Goal: Task Accomplishment & Management: Manage account settings

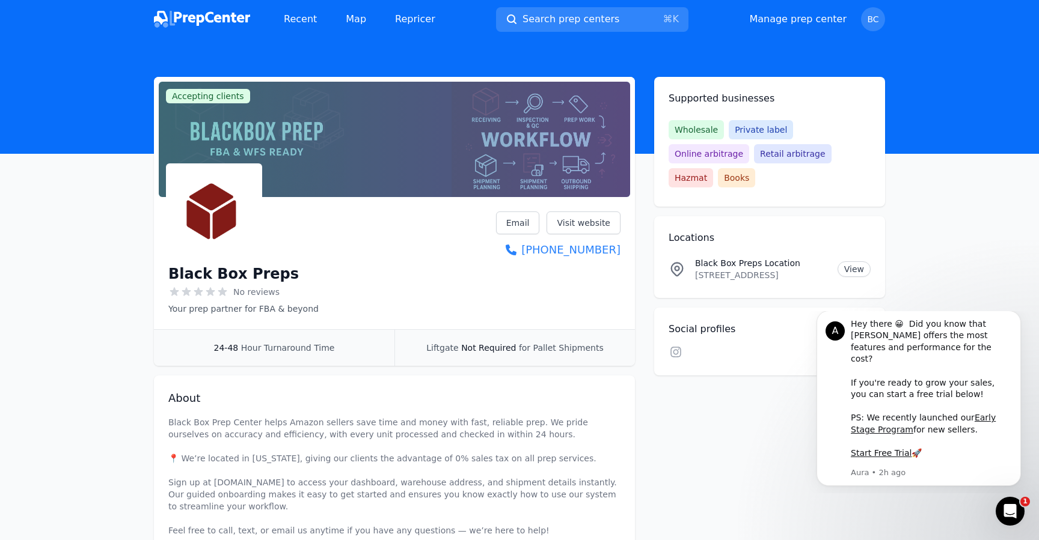
click at [512, 163] on div at bounding box center [394, 139] width 471 height 115
click at [733, 446] on div "Accepting clients Claim business Black Box Preps No reviews Your prep partner f…" at bounding box center [519, 357] width 731 height 561
click at [825, 20] on link "Manage prep center" at bounding box center [797, 19] width 97 height 14
click at [817, 23] on link "Manage prep center" at bounding box center [797, 19] width 97 height 14
click at [803, 14] on link "Manage prep center" at bounding box center [797, 19] width 97 height 14
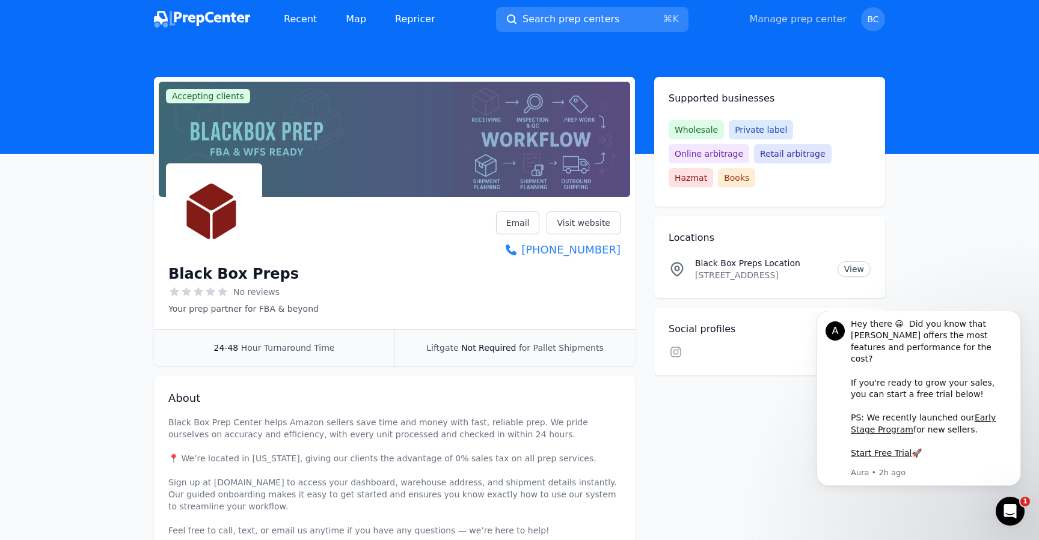
click at [803, 14] on link "Manage prep center" at bounding box center [797, 19] width 97 height 14
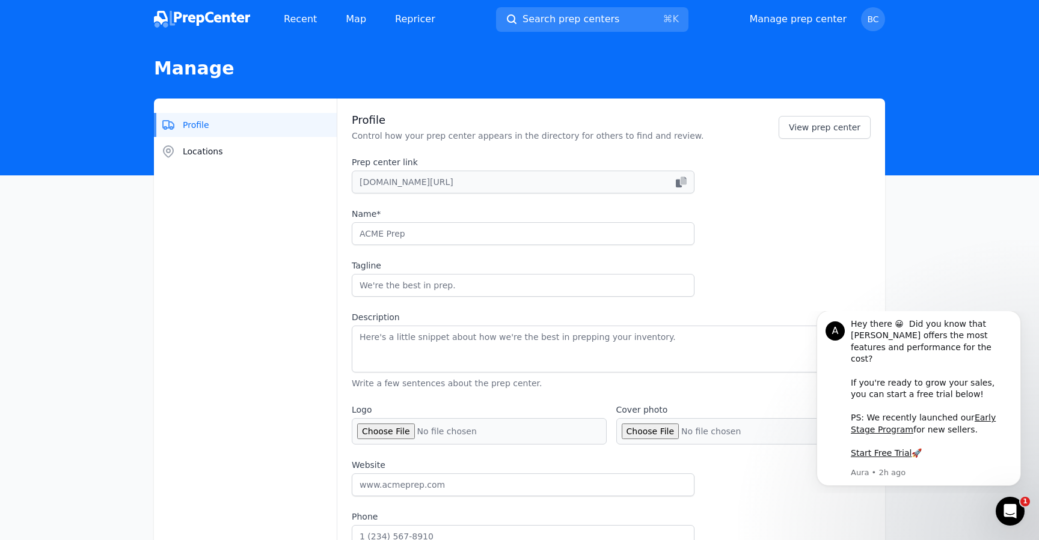
type input "Black Box Preps"
type input "Your prep partner for FBA & beyond"
type textarea "Black Box Prep Center helps Amazon sellers save time and money with fast, relia…"
type input "[DOMAIN_NAME]"
type input "2016286391"
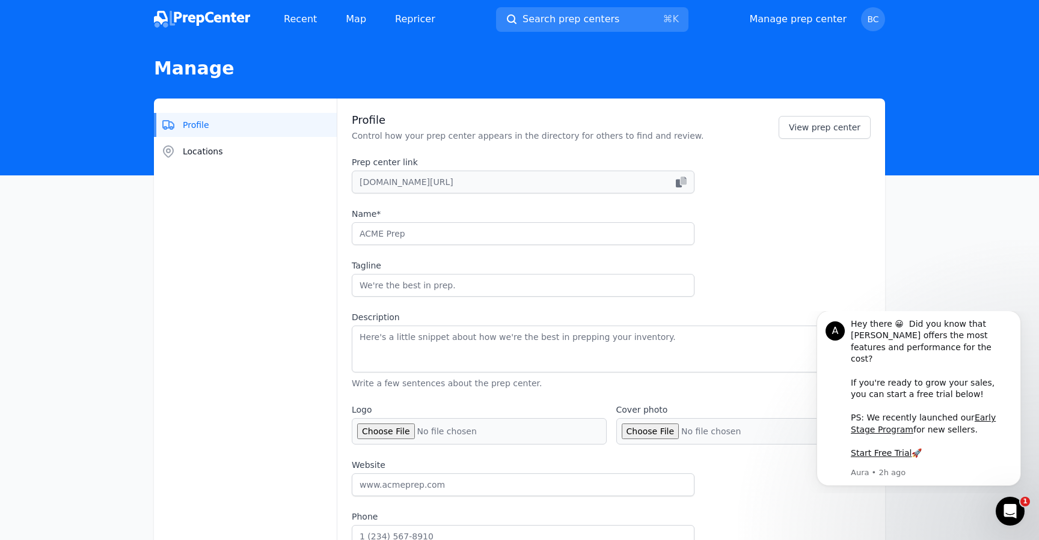
type input "[EMAIL_ADDRESS][DOMAIN_NAME]"
checkbox input "true"
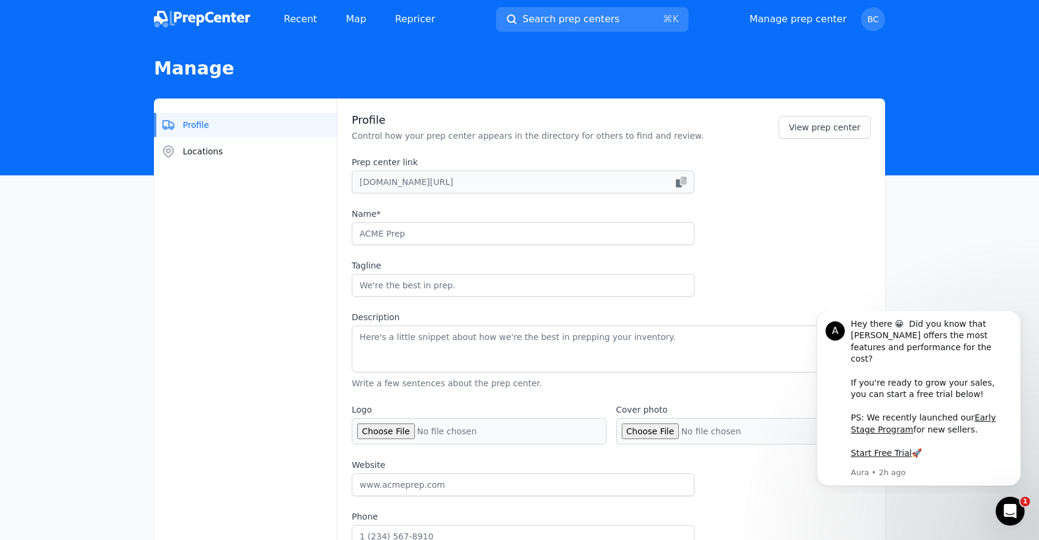
checkbox input "true"
select select "24to48"
type input "blackboxprepco"
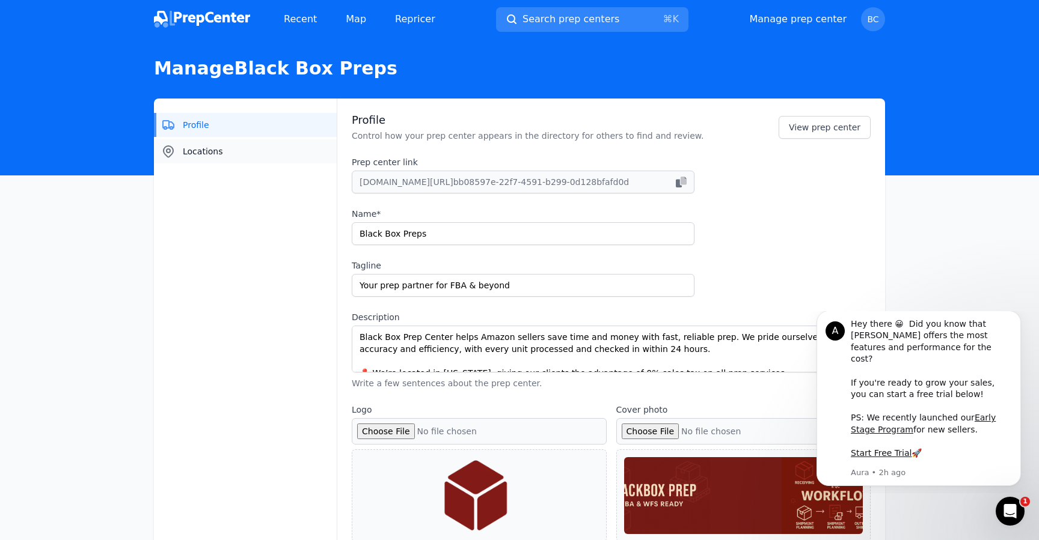
click at [283, 154] on button "Locations" at bounding box center [245, 151] width 183 height 24
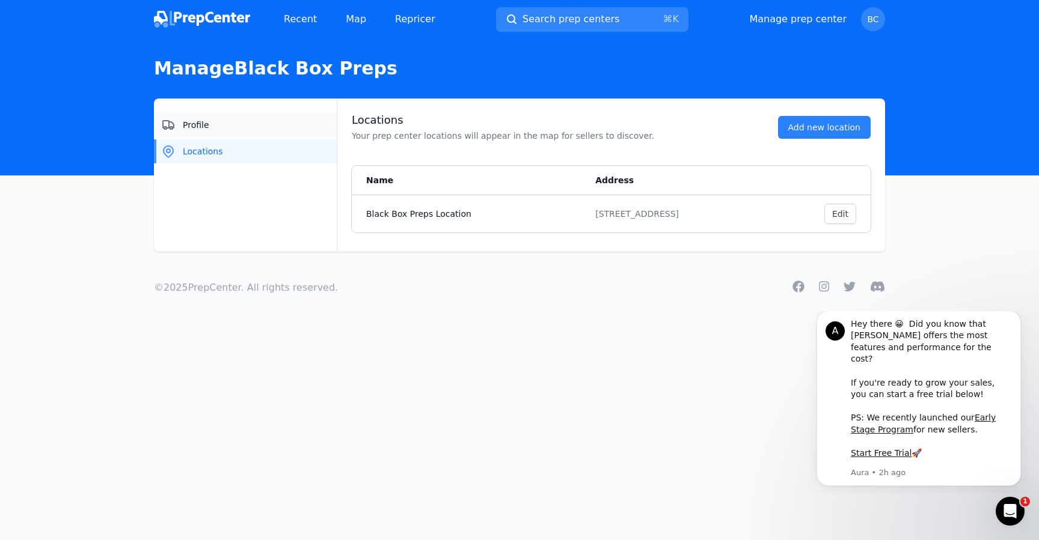
click at [266, 127] on button "Profile" at bounding box center [245, 125] width 183 height 24
select select "24to48"
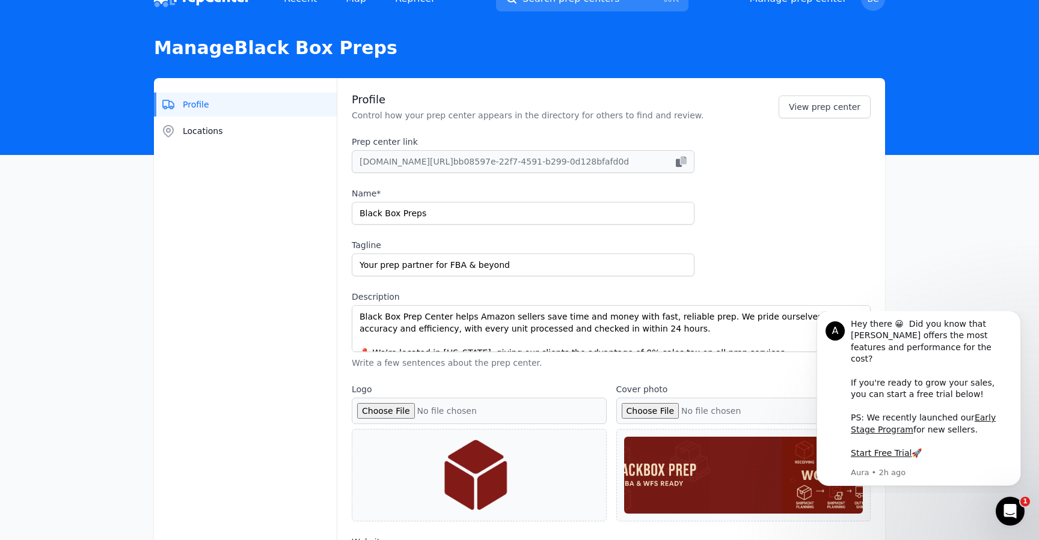
scroll to position [27, 0]
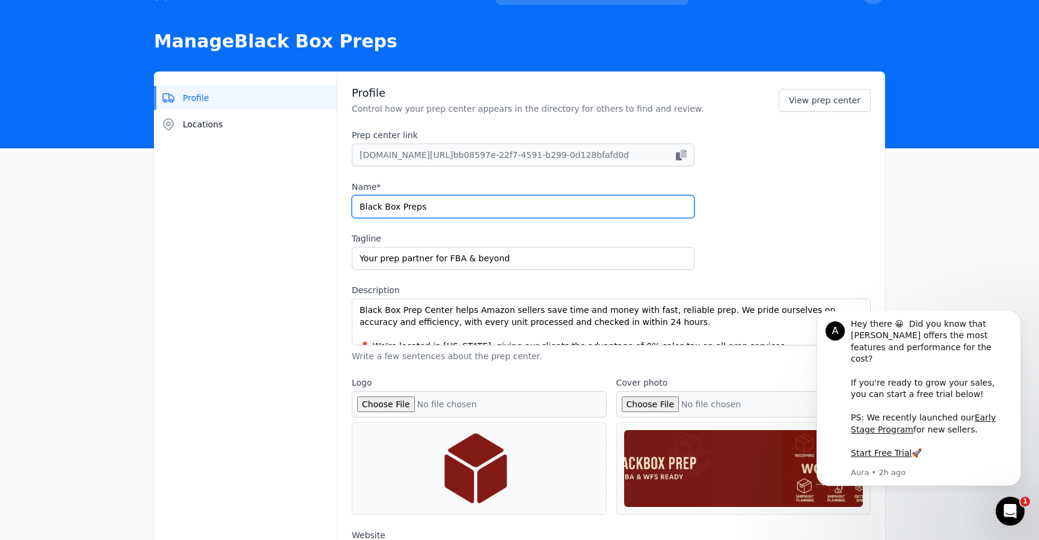
click at [442, 206] on input "Black Box Preps" at bounding box center [523, 206] width 343 height 23
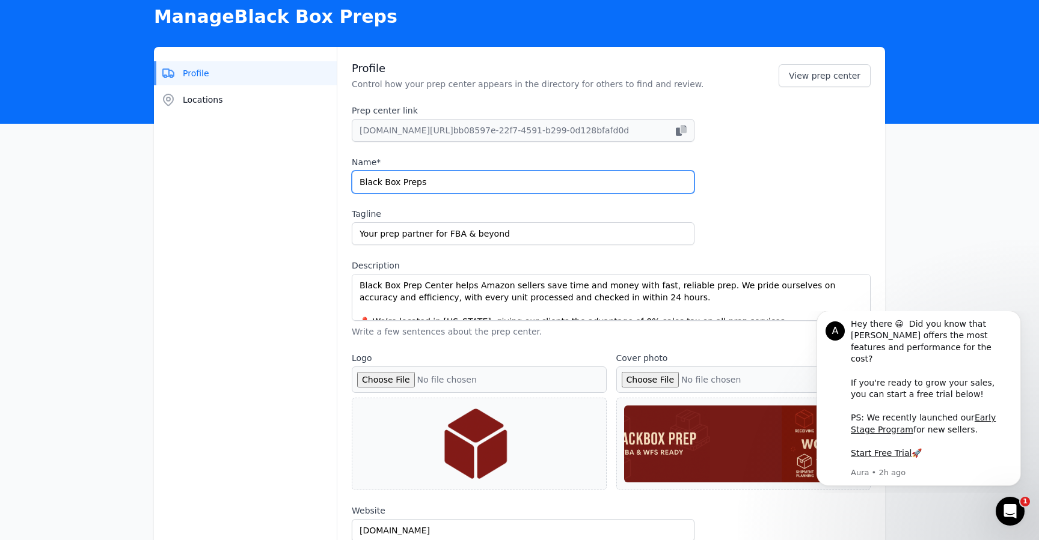
scroll to position [61, 0]
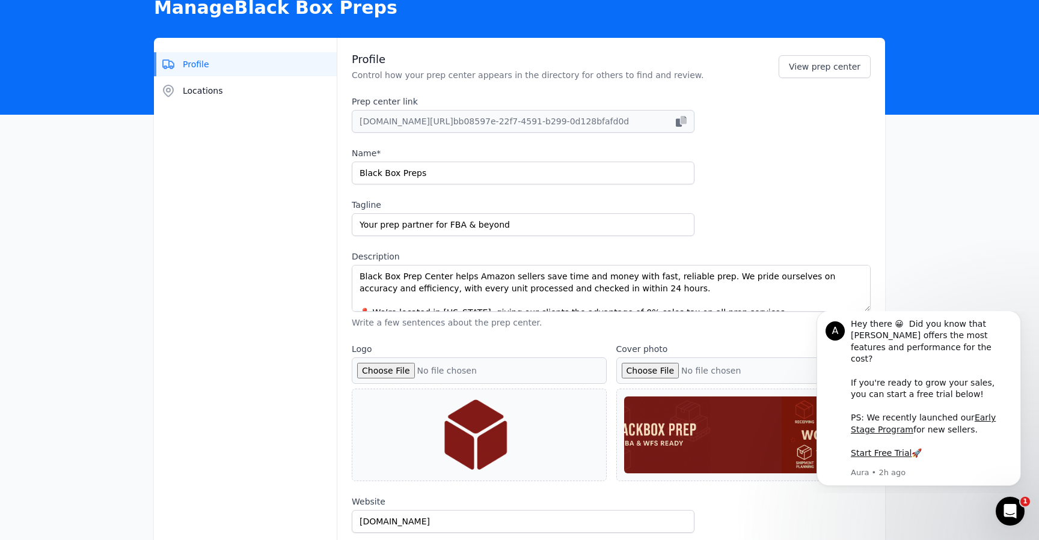
click at [445, 206] on label "Tagline" at bounding box center [523, 205] width 343 height 12
click at [445, 213] on input "Your prep partner for FBA & beyond" at bounding box center [523, 224] width 343 height 23
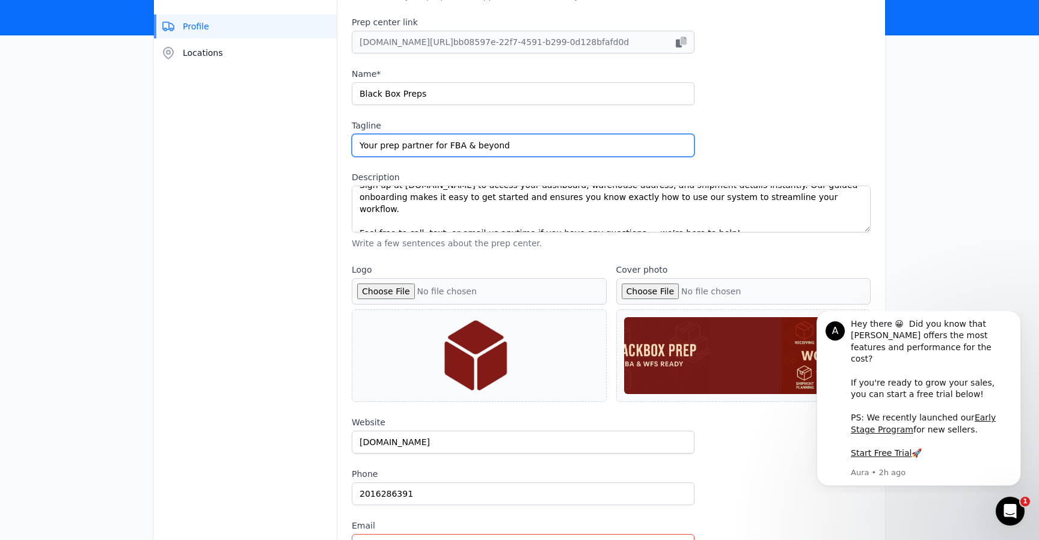
scroll to position [142, 0]
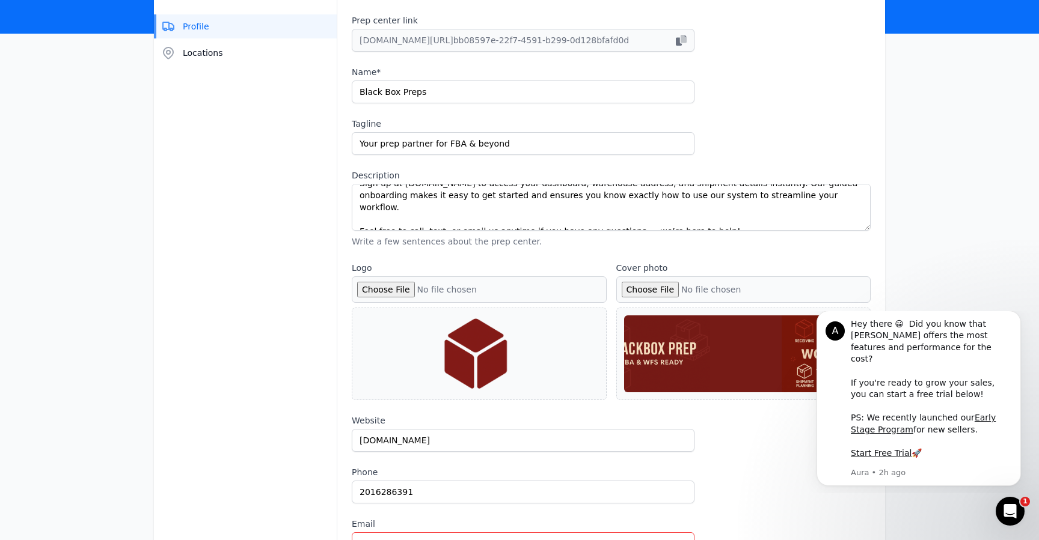
click at [652, 289] on input "Cover photo" at bounding box center [743, 289] width 255 height 26
type input "C:\fakepath\1564 × 384 (1).png"
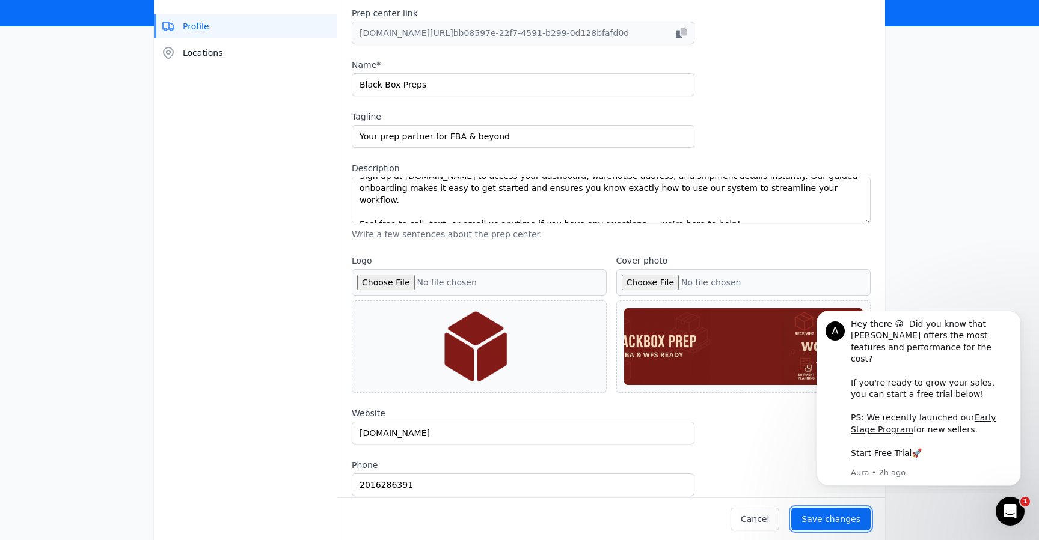
click at [815, 516] on div "Save changes" at bounding box center [830, 519] width 59 height 12
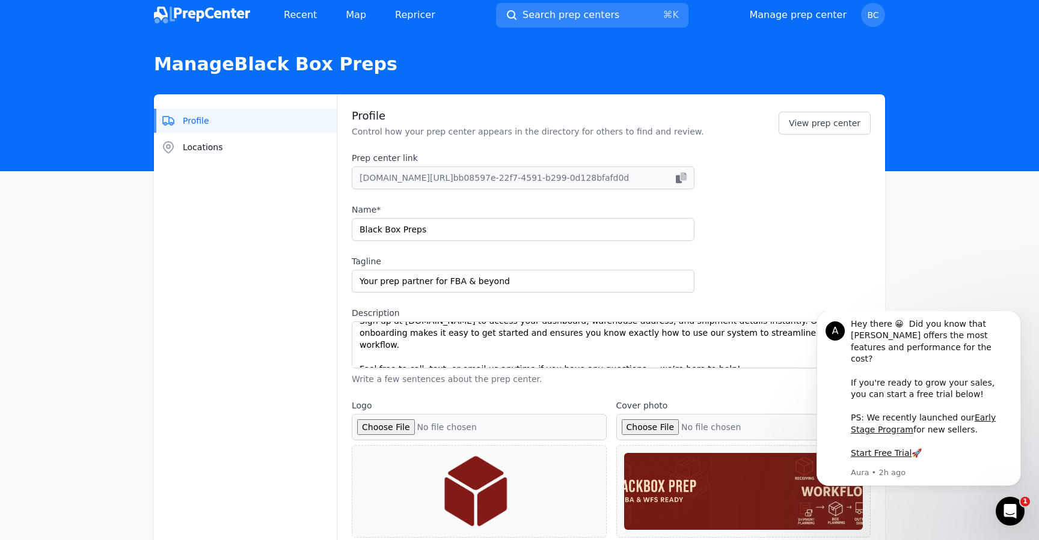
scroll to position [0, 0]
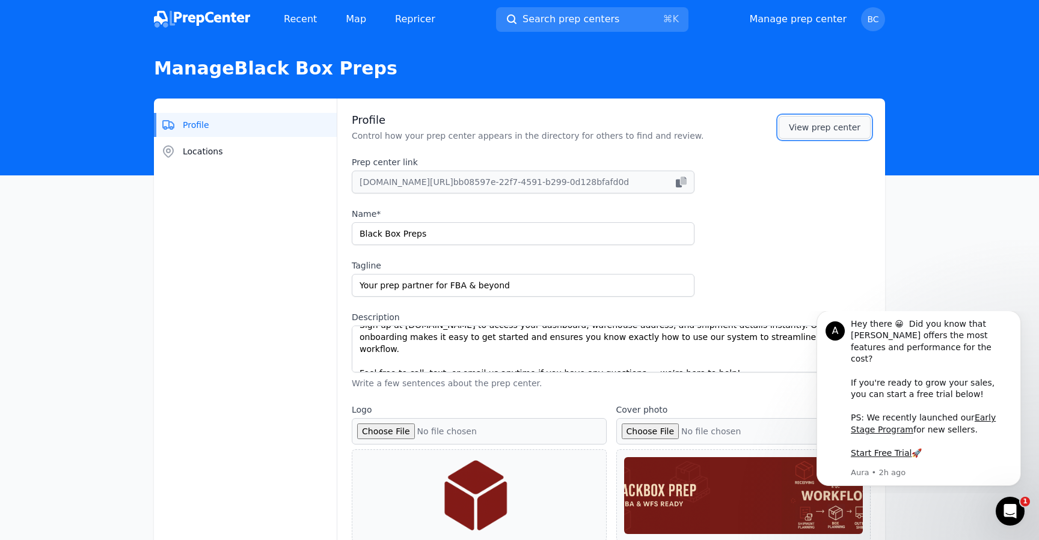
click at [822, 130] on link "View prep center" at bounding box center [824, 127] width 92 height 23
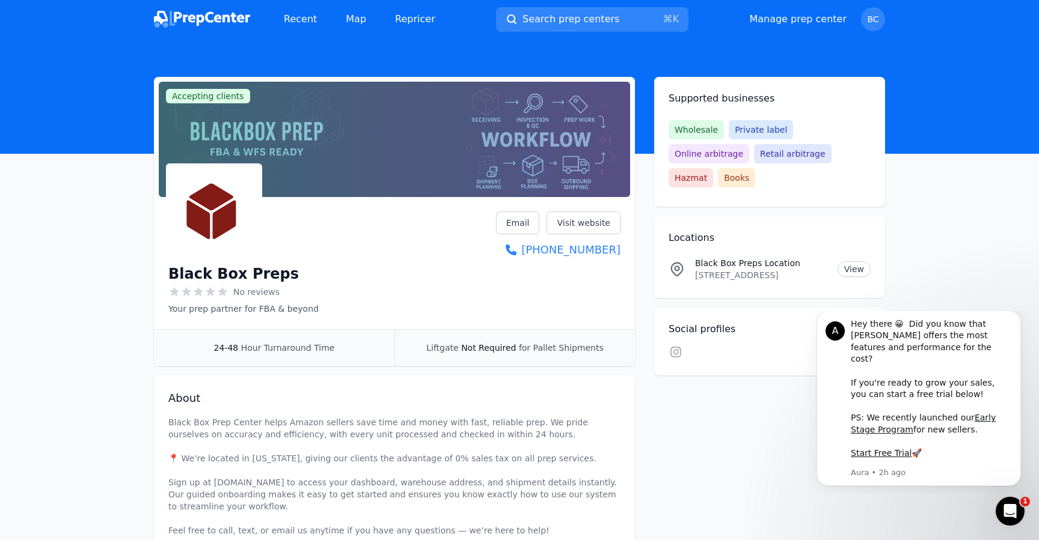
click at [206, 19] on img at bounding box center [202, 19] width 96 height 17
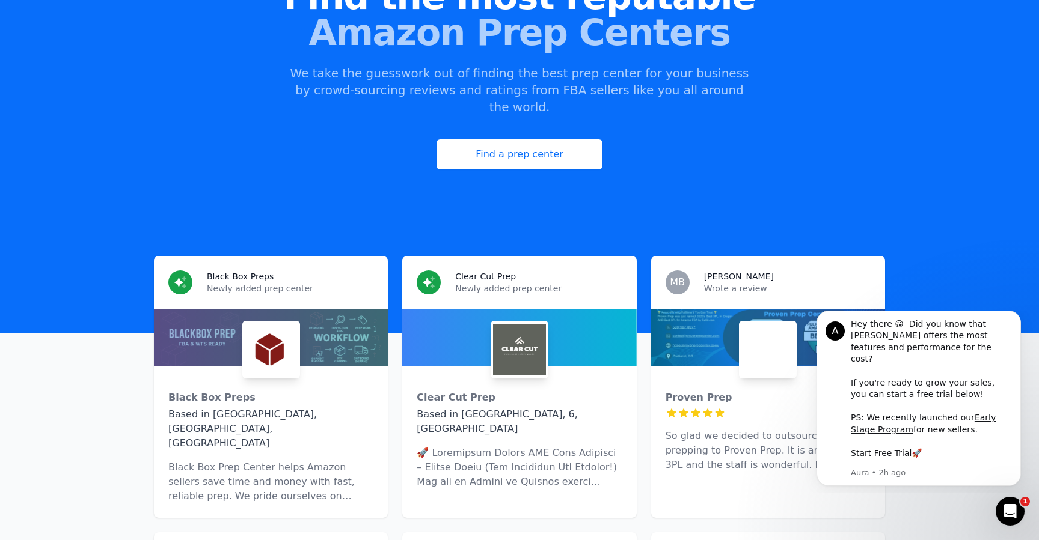
scroll to position [251, 0]
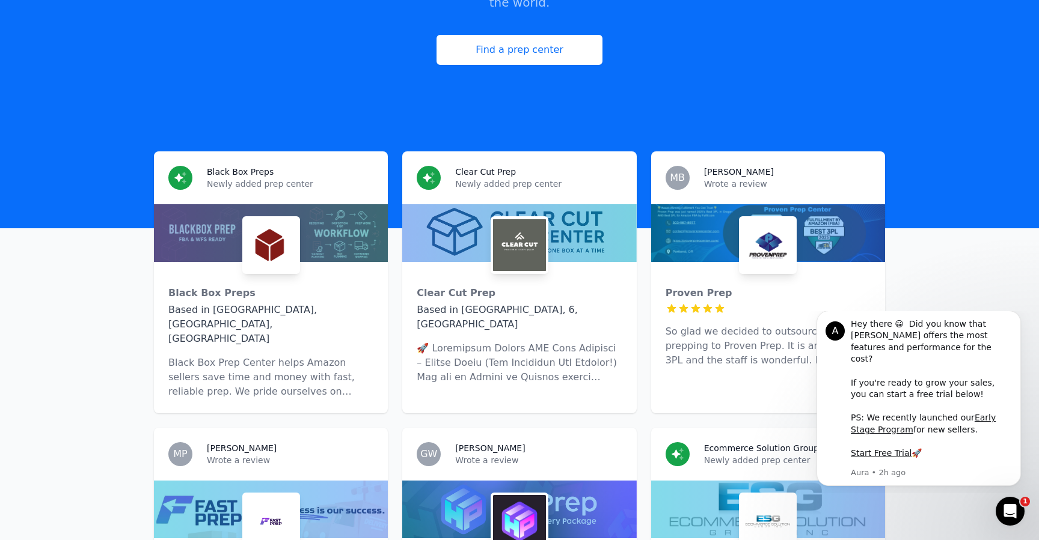
click at [495, 239] on img at bounding box center [519, 245] width 53 height 53
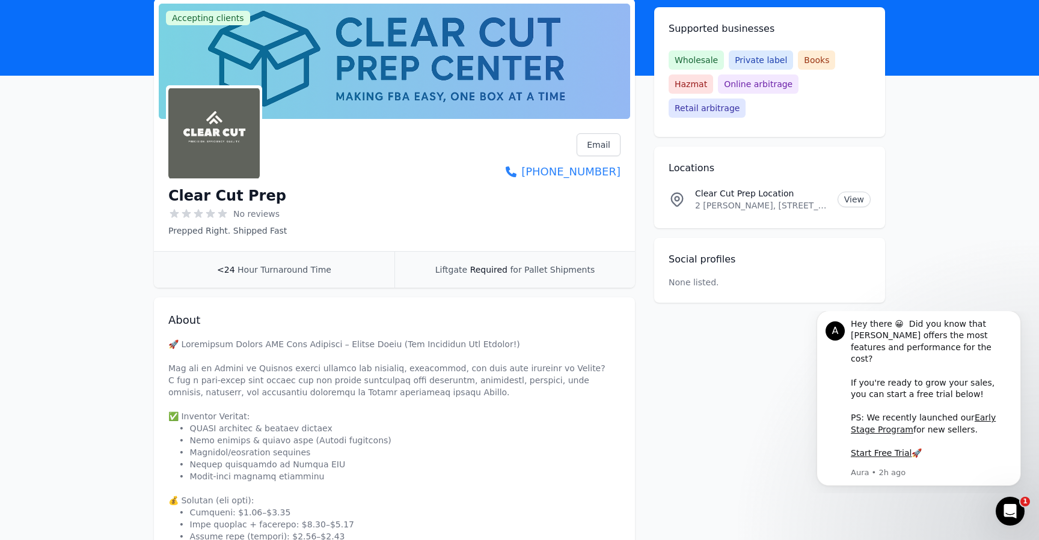
scroll to position [96, 0]
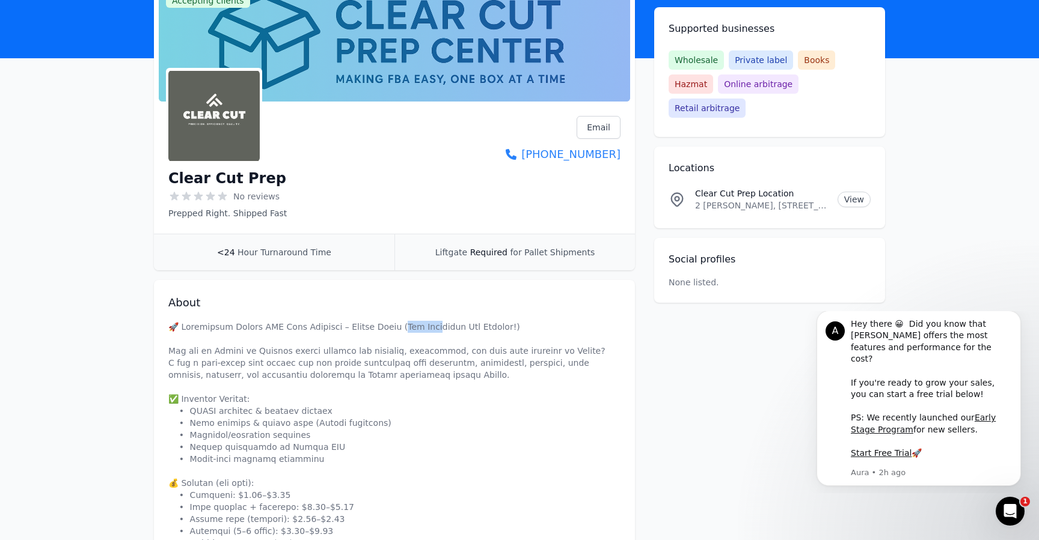
drag, startPoint x: 399, startPoint y: 327, endPoint x: 501, endPoint y: 326, distance: 101.6
click at [448, 326] on p at bounding box center [394, 489] width 452 height 337
click at [513, 326] on p at bounding box center [394, 489] width 452 height 337
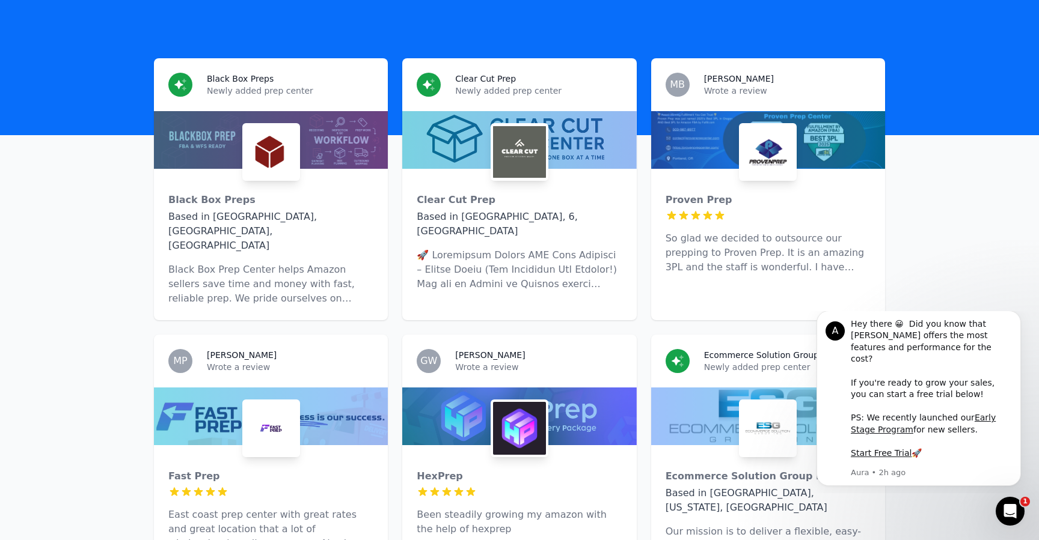
scroll to position [347, 0]
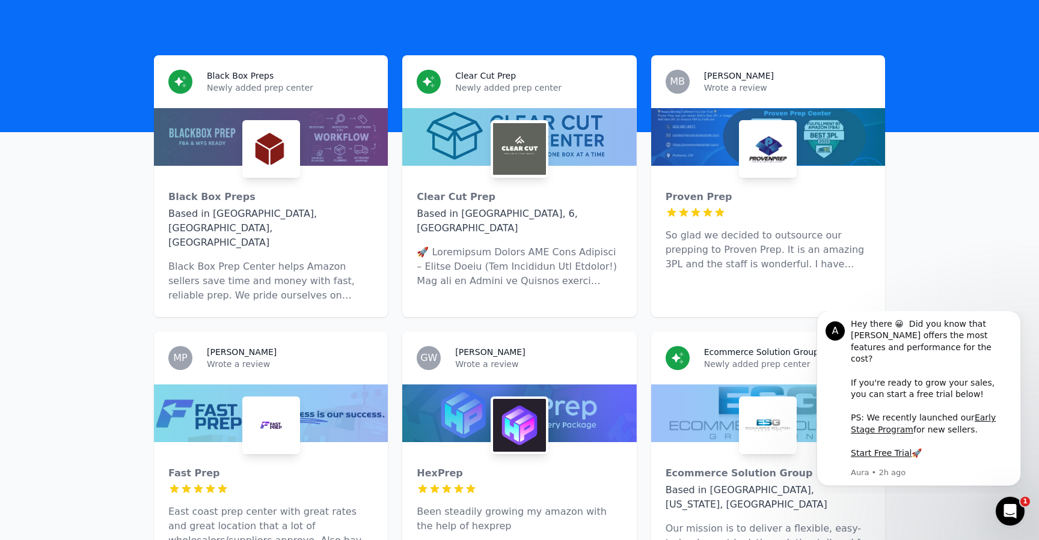
click at [314, 260] on p "Black Box Prep Center helps Amazon sellers save time and money with fast, relia…" at bounding box center [270, 281] width 205 height 43
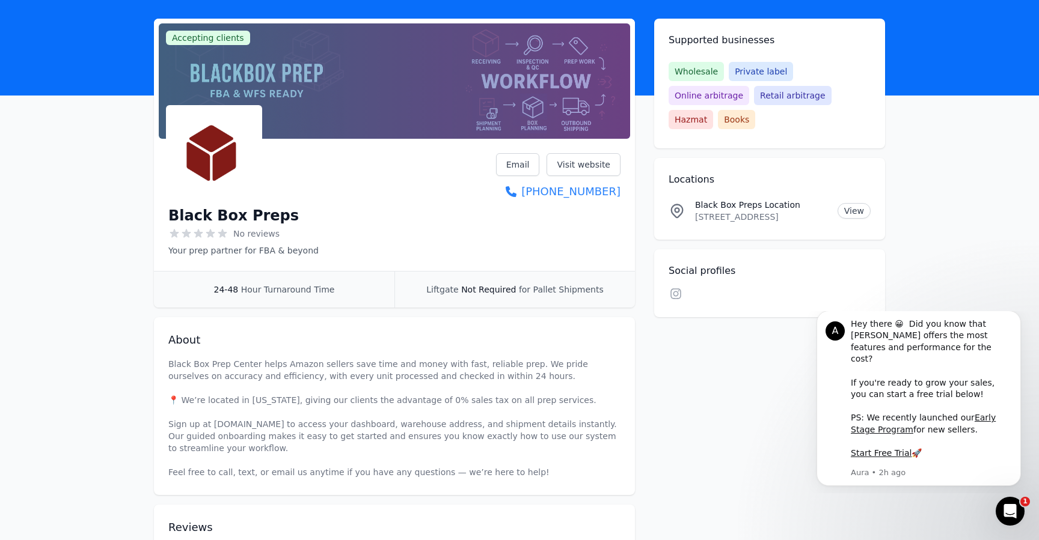
scroll to position [60, 0]
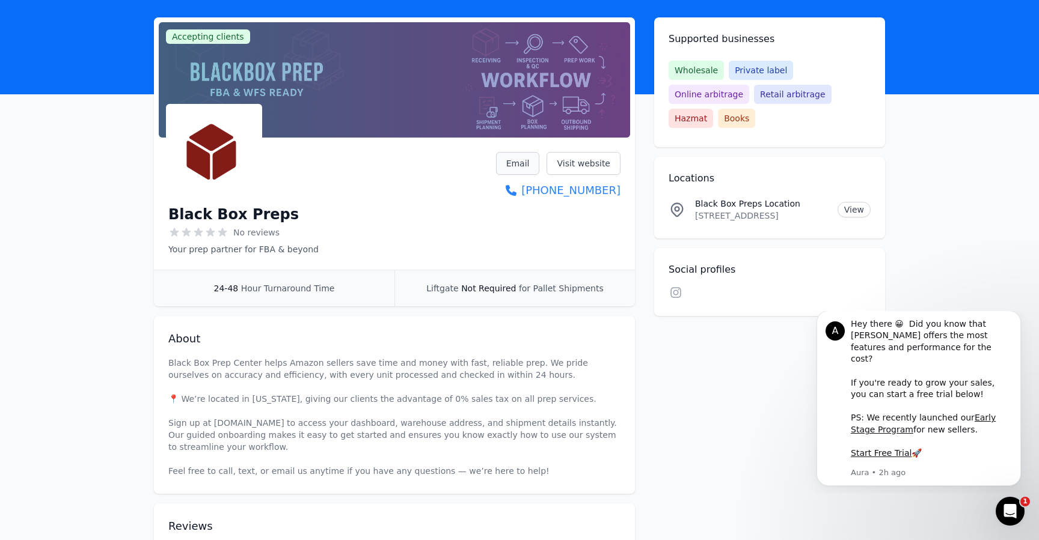
click at [523, 162] on link "Email" at bounding box center [518, 163] width 44 height 23
click at [515, 163] on link "Email" at bounding box center [518, 163] width 44 height 23
click at [702, 73] on span "Wholesale" at bounding box center [695, 70] width 55 height 19
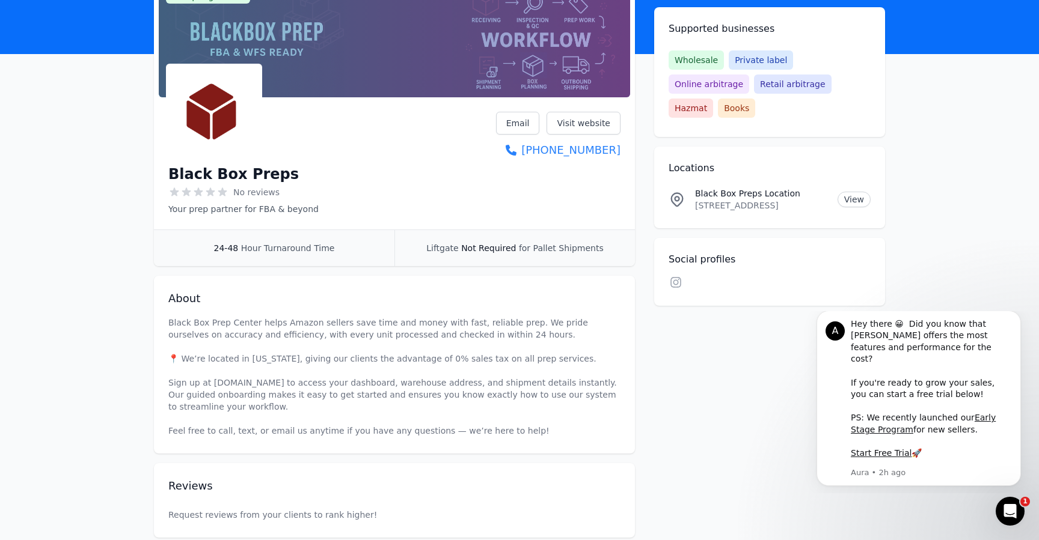
scroll to position [170, 0]
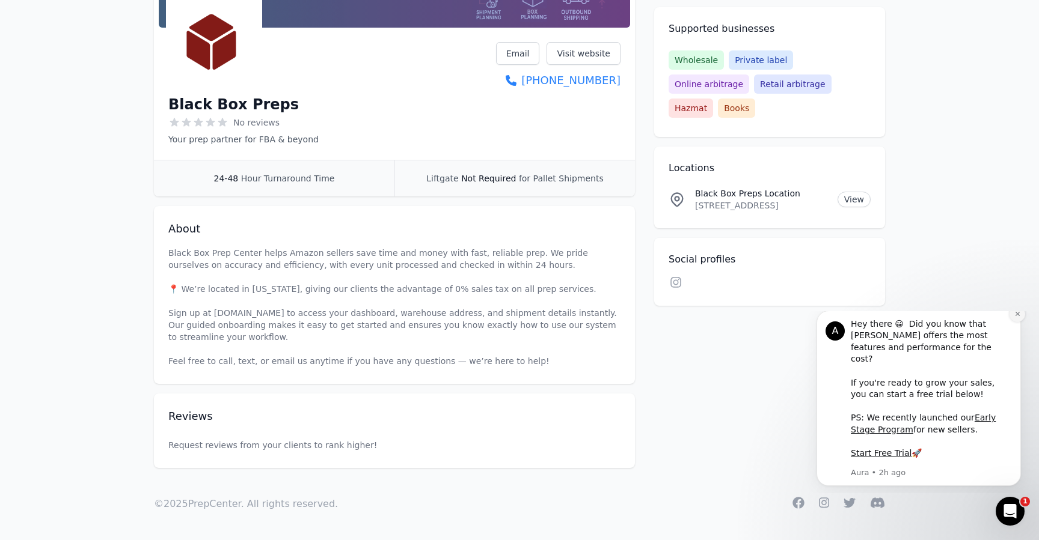
click at [1015, 317] on icon "Dismiss notification" at bounding box center [1017, 314] width 7 height 7
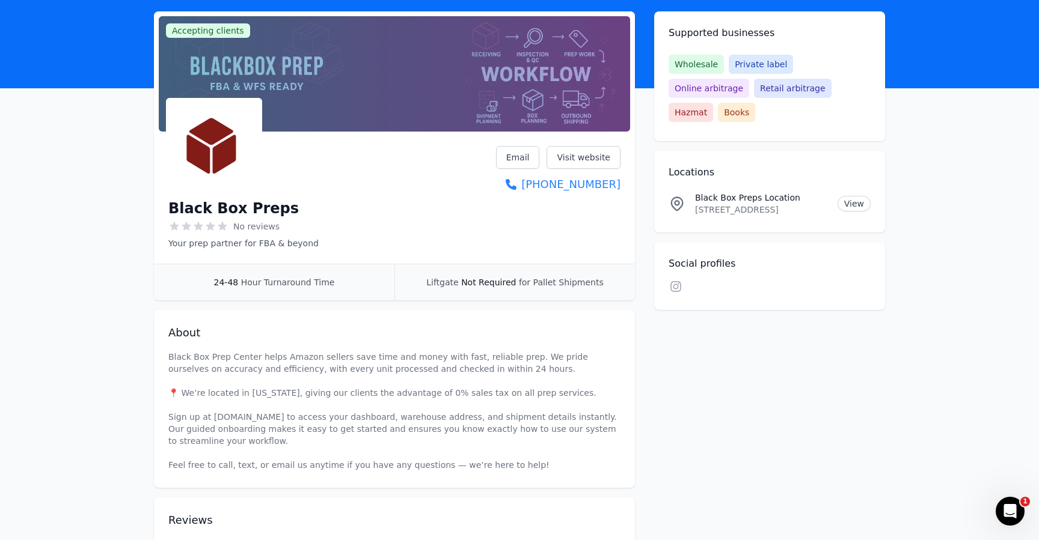
scroll to position [21, 0]
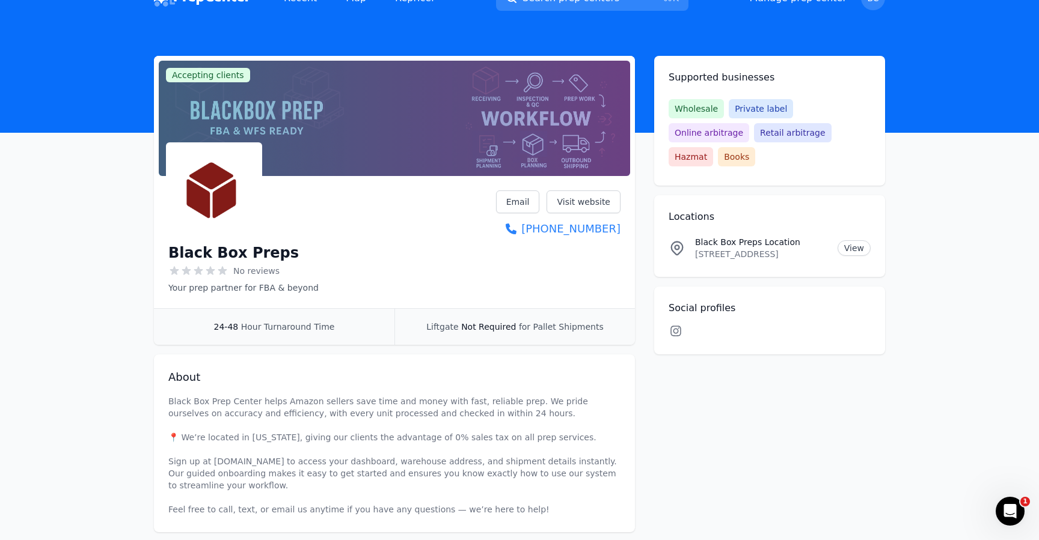
click at [676, 325] on icon at bounding box center [675, 331] width 14 height 12
